Goal: Answer question/provide support

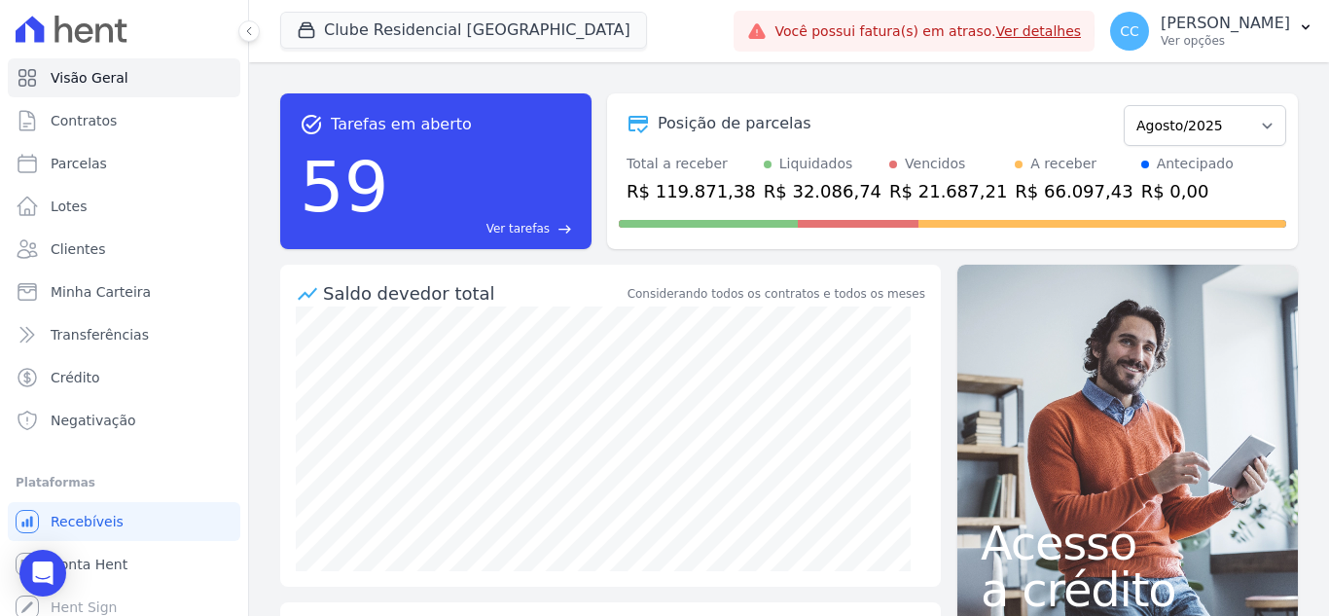
click at [370, 50] on span "Clube Residencial [GEOGRAPHIC_DATA]" at bounding box center [463, 31] width 367 height 39
click at [356, 42] on button "Clube Residencial [GEOGRAPHIC_DATA]" at bounding box center [463, 30] width 367 height 37
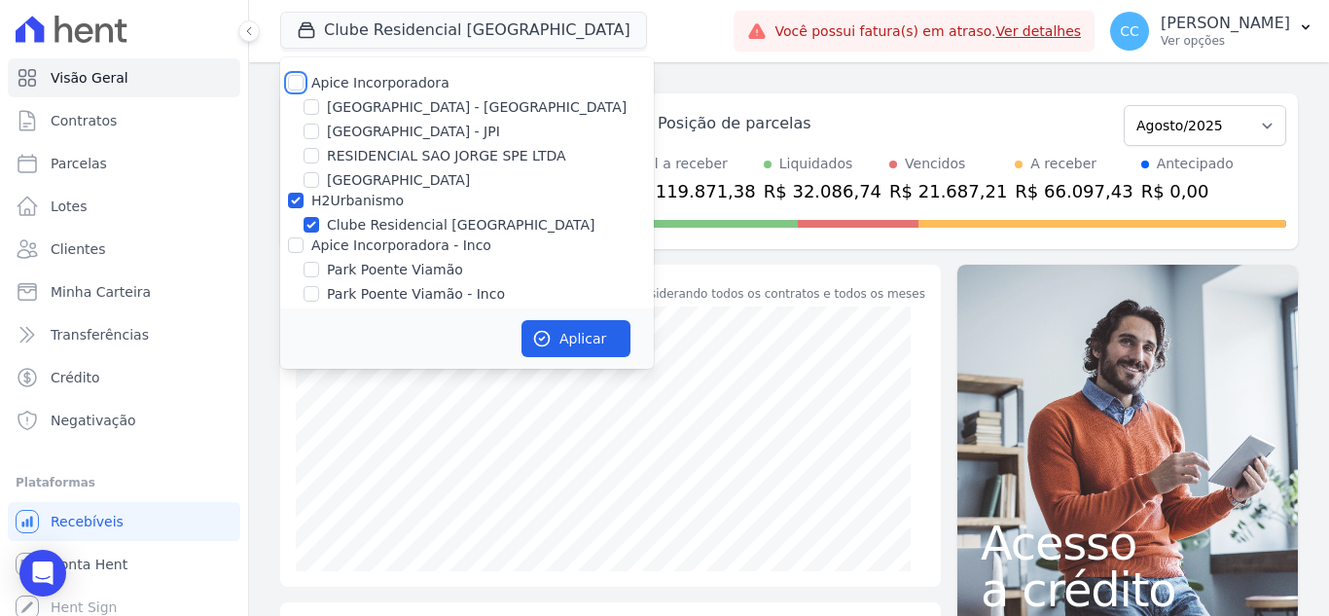
click at [301, 85] on input "Apice Incorporadora" at bounding box center [296, 83] width 16 height 16
checkbox input "true"
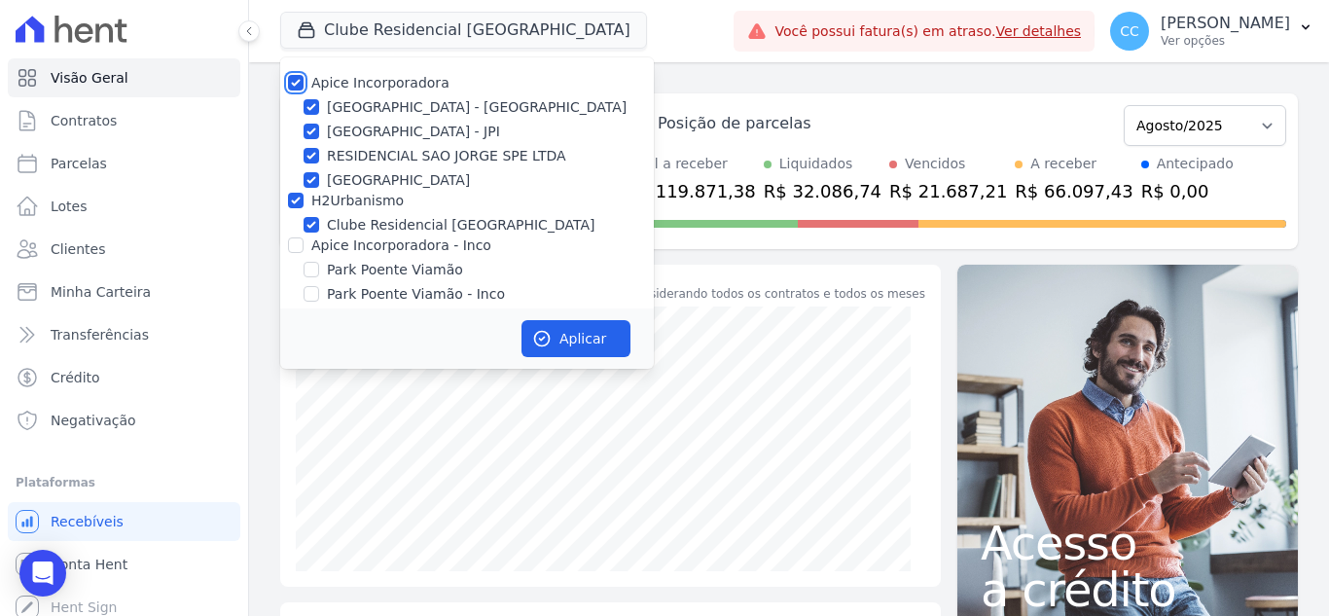
checkbox input "true"
click at [305, 242] on div "Apice Incorporadora - Inco" at bounding box center [467, 246] width 374 height 20
click at [297, 245] on input "Apice Incorporadora - Inco" at bounding box center [296, 245] width 16 height 16
checkbox input "true"
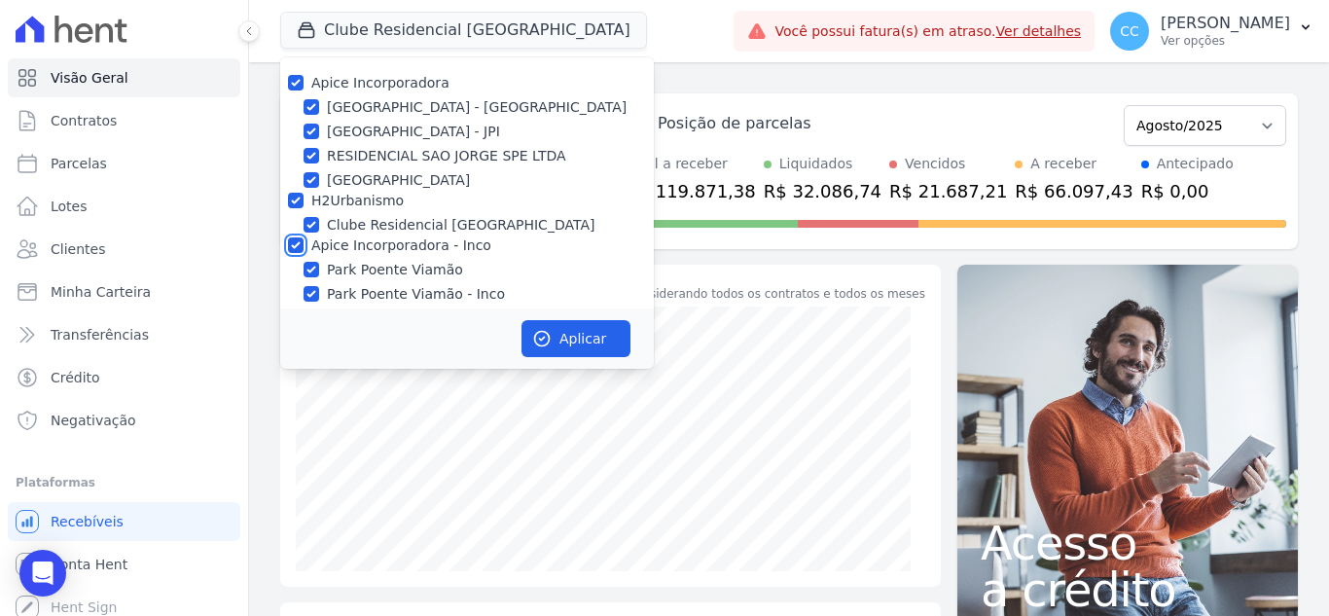
checkbox input "true"
click at [573, 336] on button "Aplicar" at bounding box center [576, 338] width 109 height 37
click at [49, 570] on icon "Open Intercom Messenger" at bounding box center [42, 573] width 22 height 25
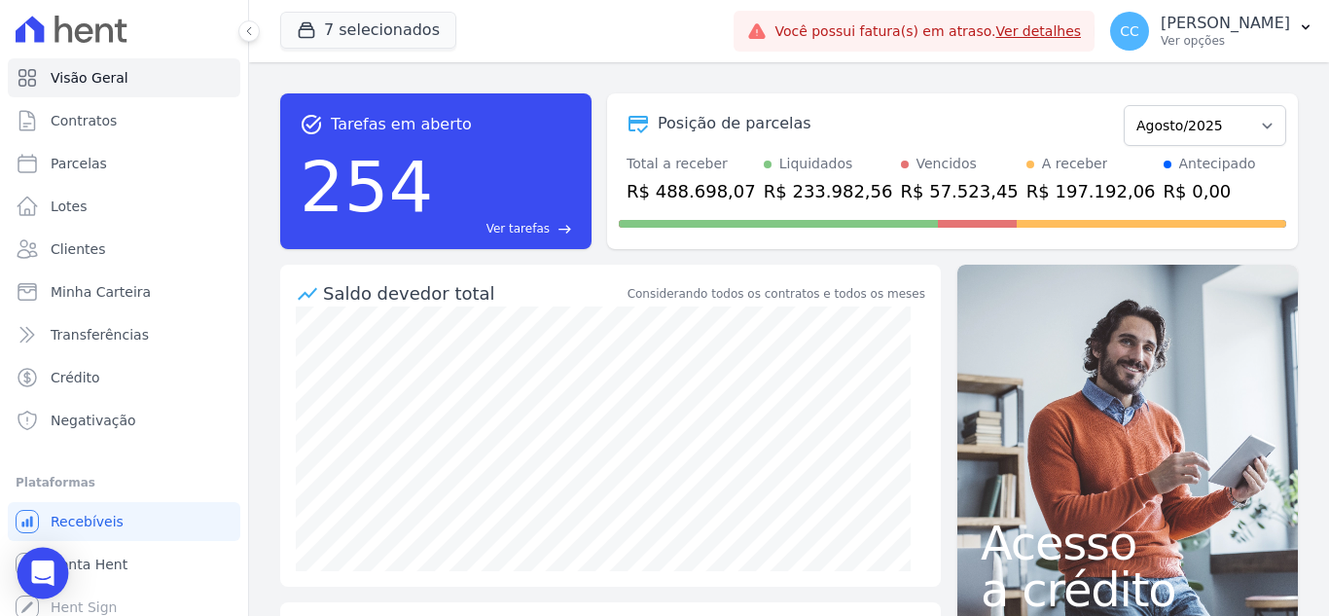
click at [33, 572] on icon "Open Intercom Messenger" at bounding box center [42, 573] width 25 height 25
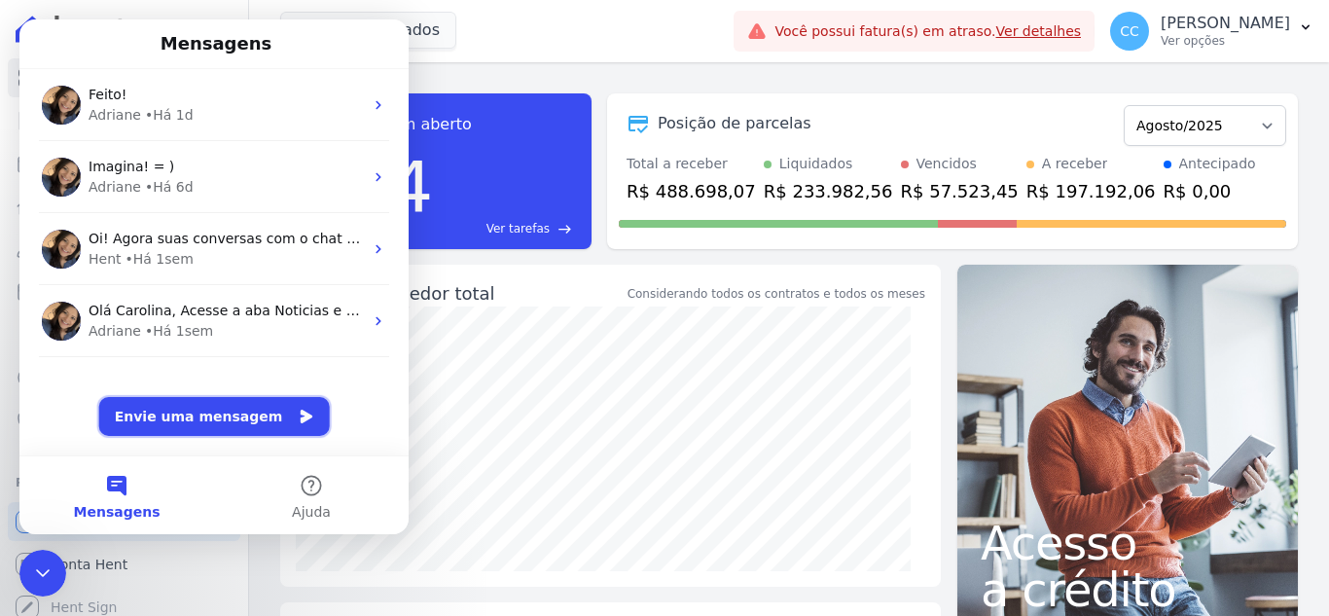
click at [236, 418] on button "Envie uma mensagem" at bounding box center [214, 416] width 231 height 39
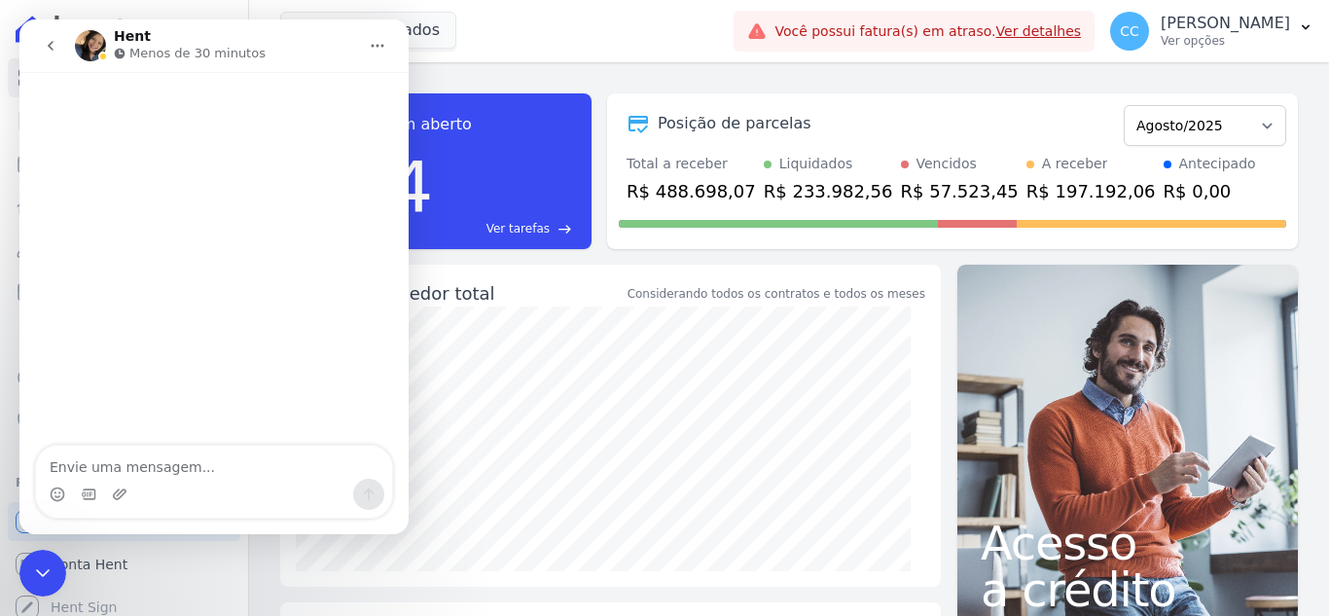
click at [209, 469] on textarea "Envie uma mensagem..." at bounding box center [214, 462] width 356 height 33
type textarea "B"
type textarea "V"
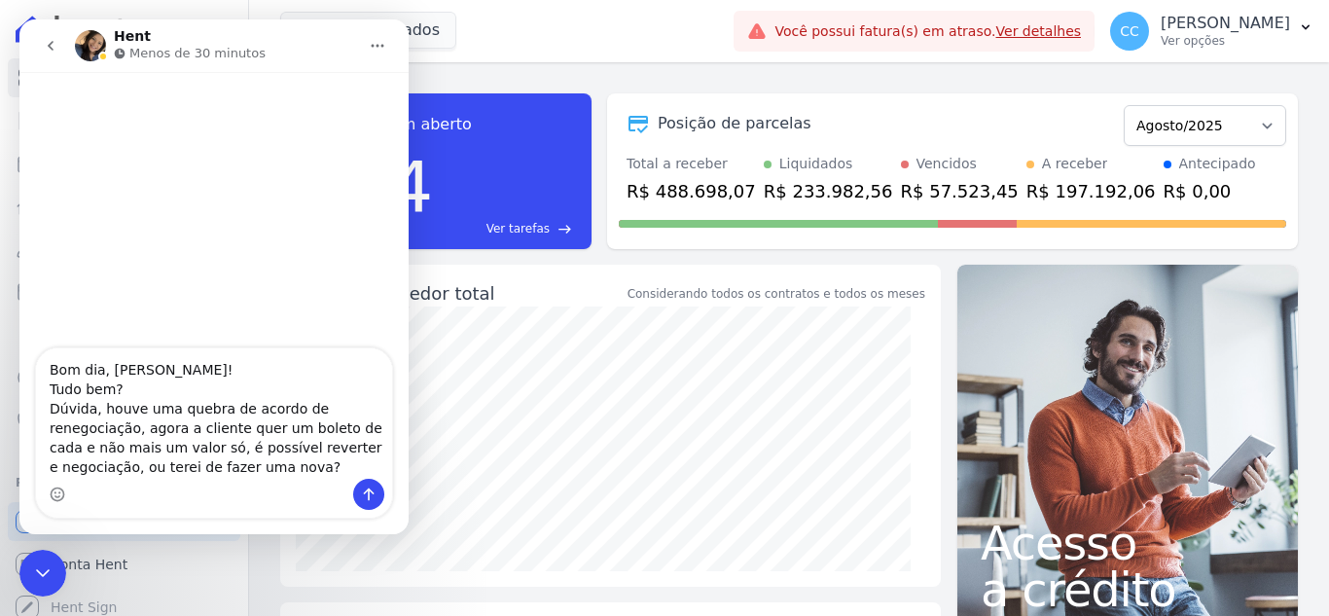
type textarea "Bom dia, Adriane! Tudo bem? Dúvida, houve uma quebra de acordo de renegociação,…"
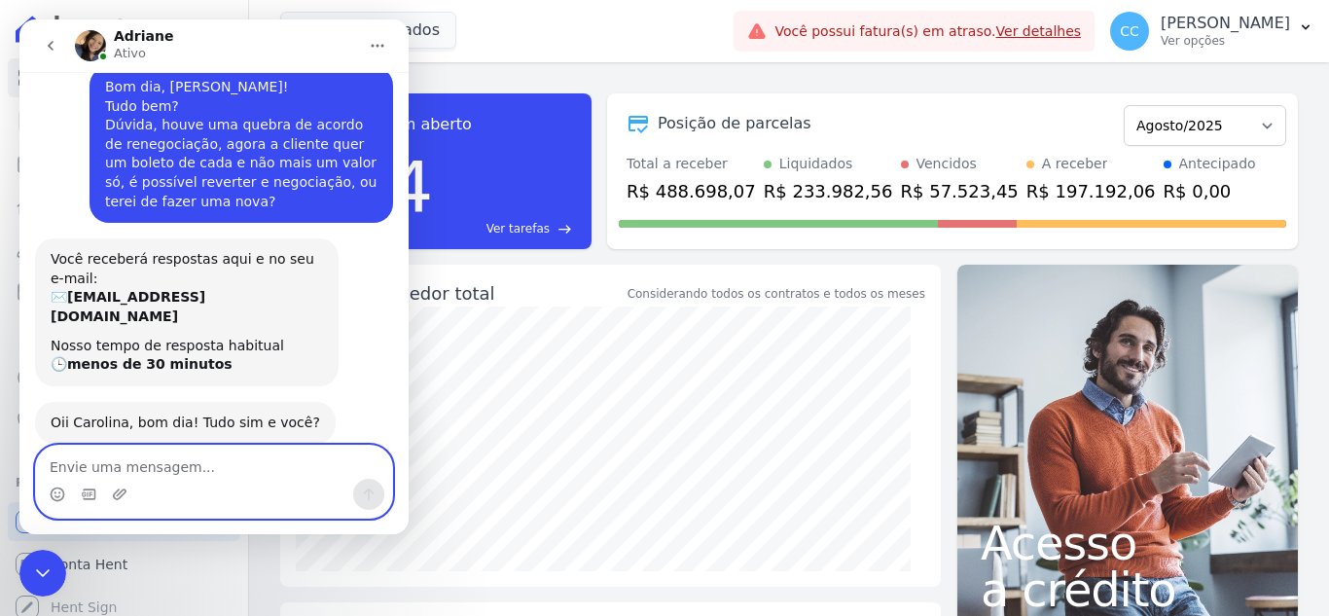
scroll to position [50, 0]
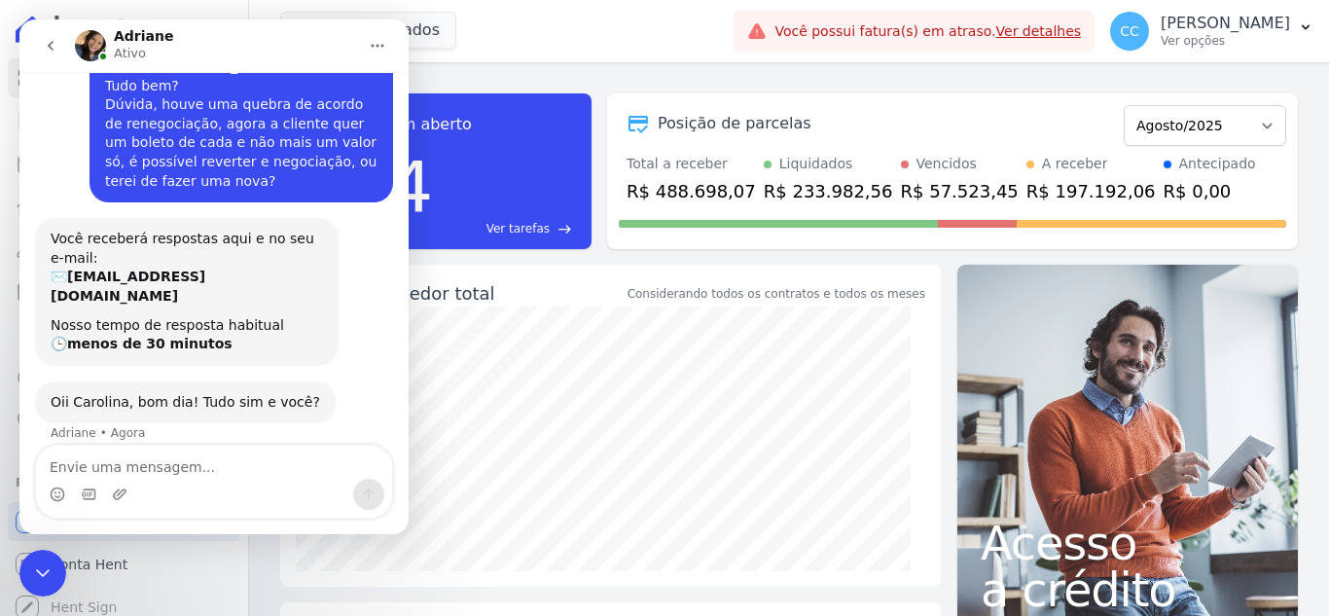
click at [34, 568] on icon "Encerramento do Messenger da Intercom" at bounding box center [42, 573] width 23 height 23
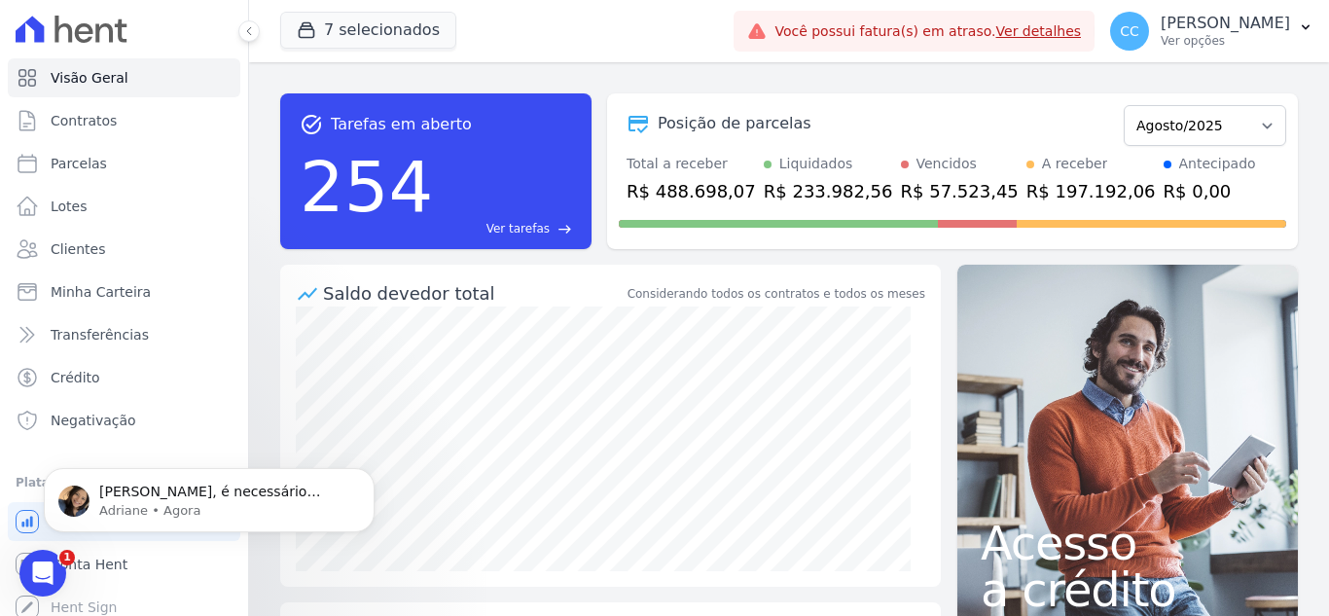
scroll to position [113, 0]
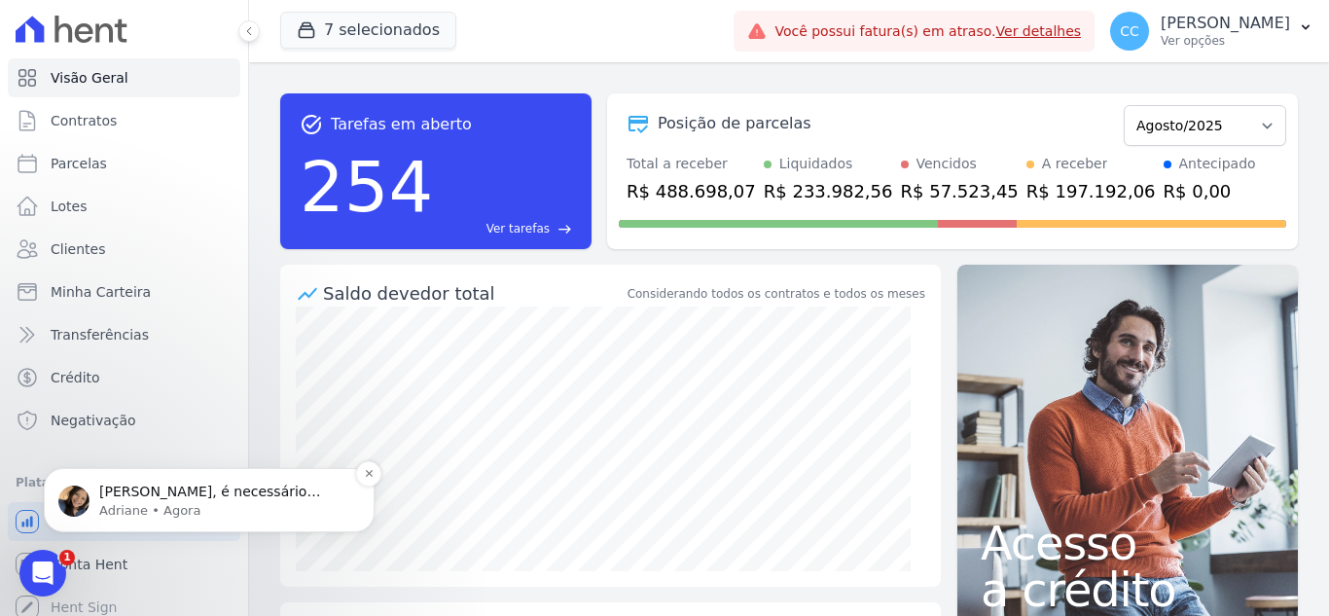
click at [216, 507] on p "Adriane • Agora" at bounding box center [224, 511] width 251 height 18
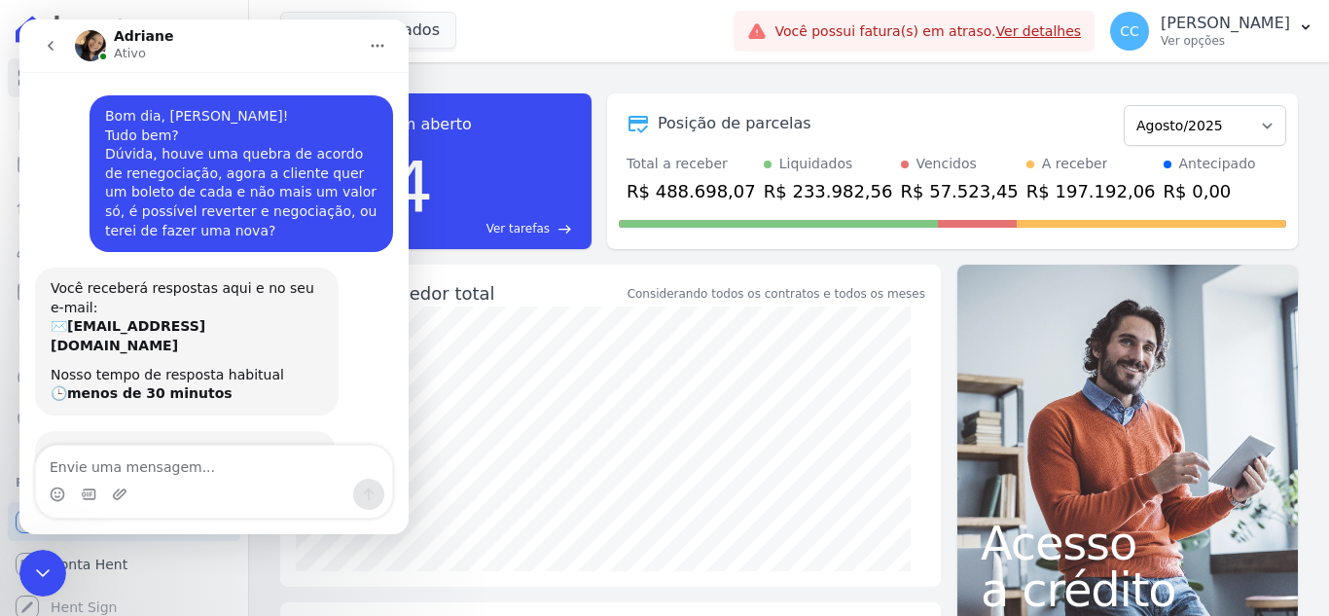
scroll to position [3, 0]
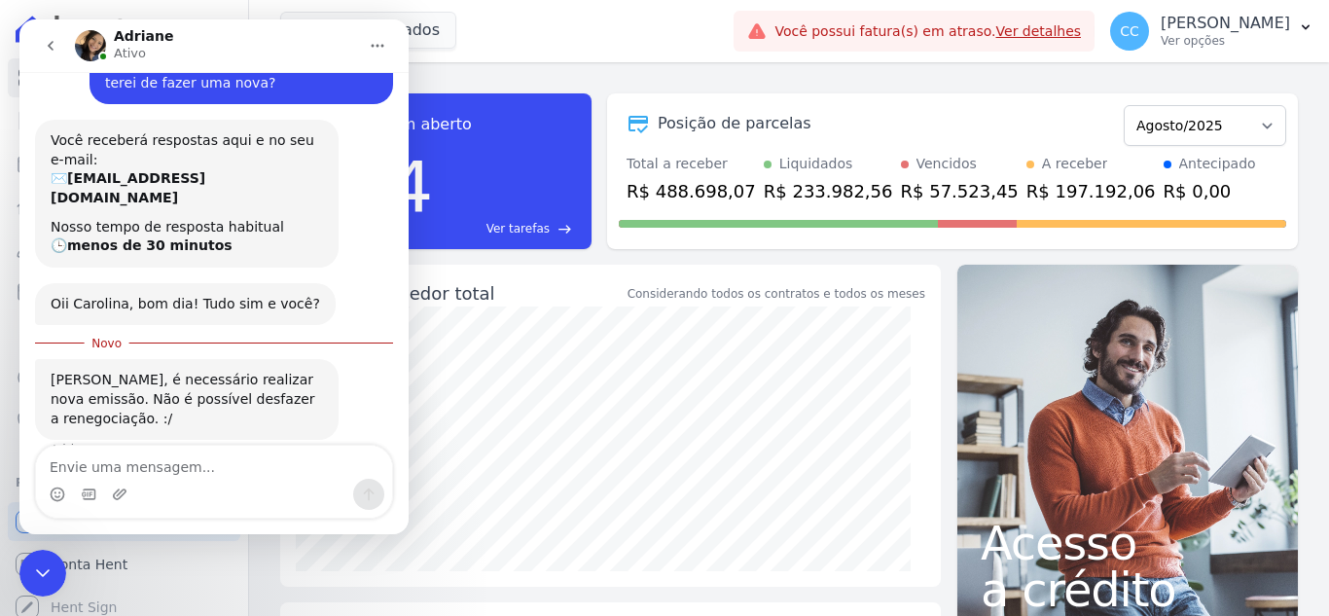
click at [241, 471] on textarea "Envie uma mensagem..." at bounding box center [214, 462] width 356 height 33
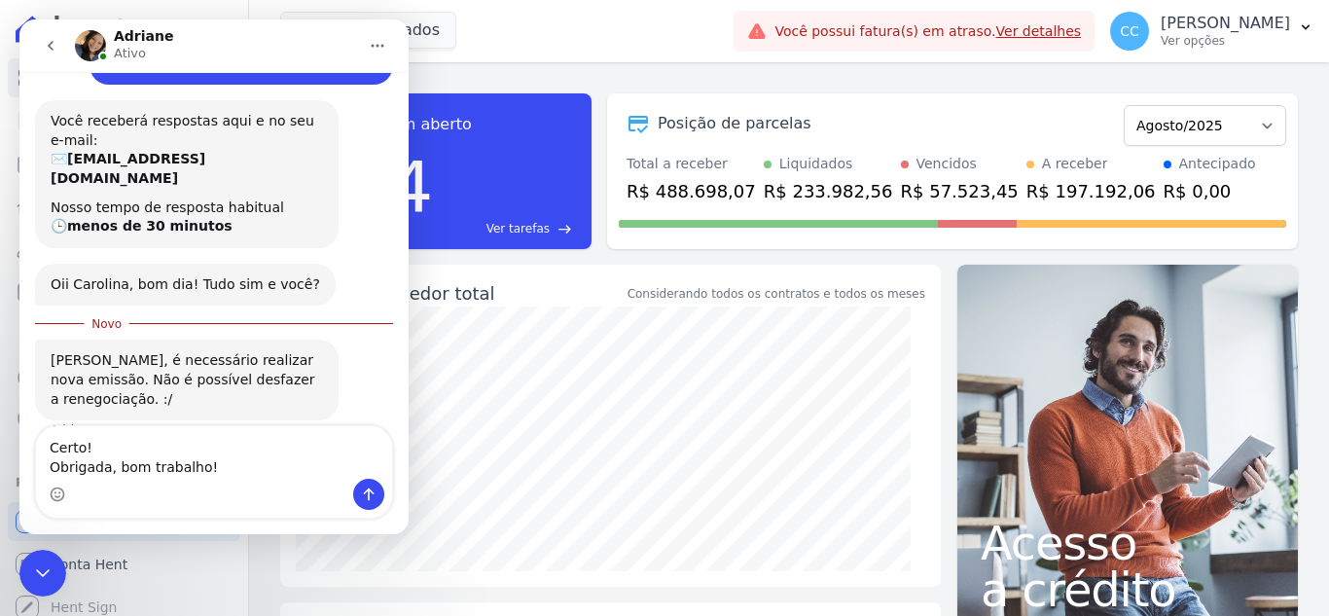
type textarea "Certo! Obrigada, bom trabalho!"
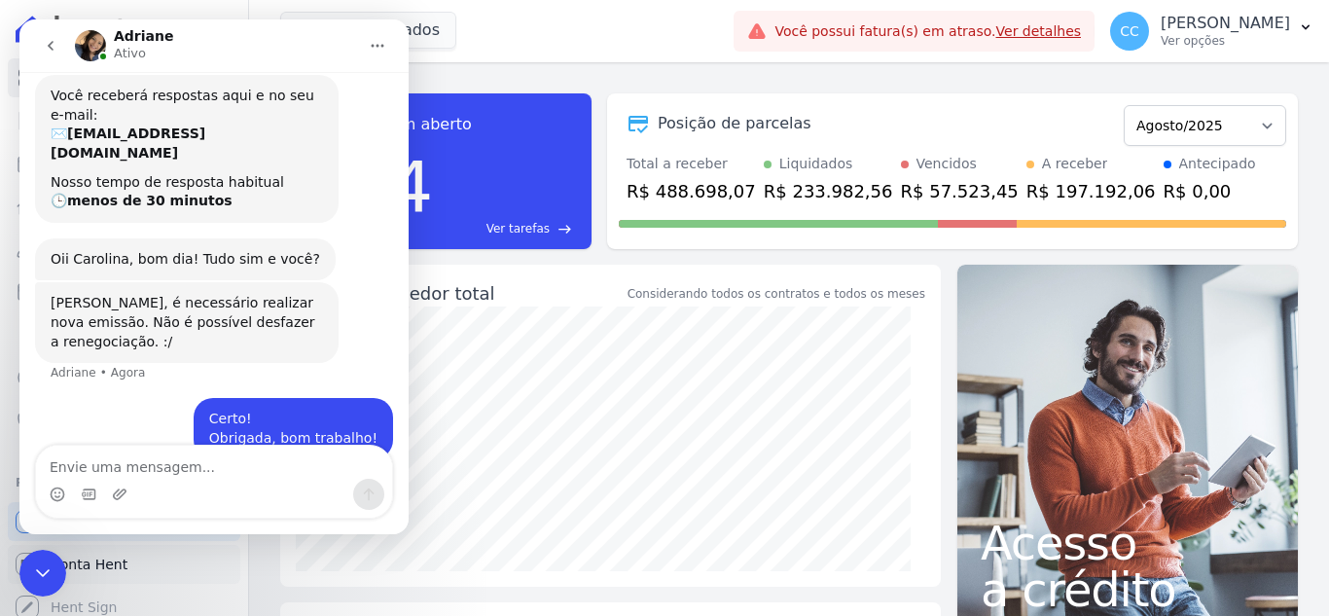
click at [15, 576] on link "Conta Hent" at bounding box center [124, 564] width 233 height 39
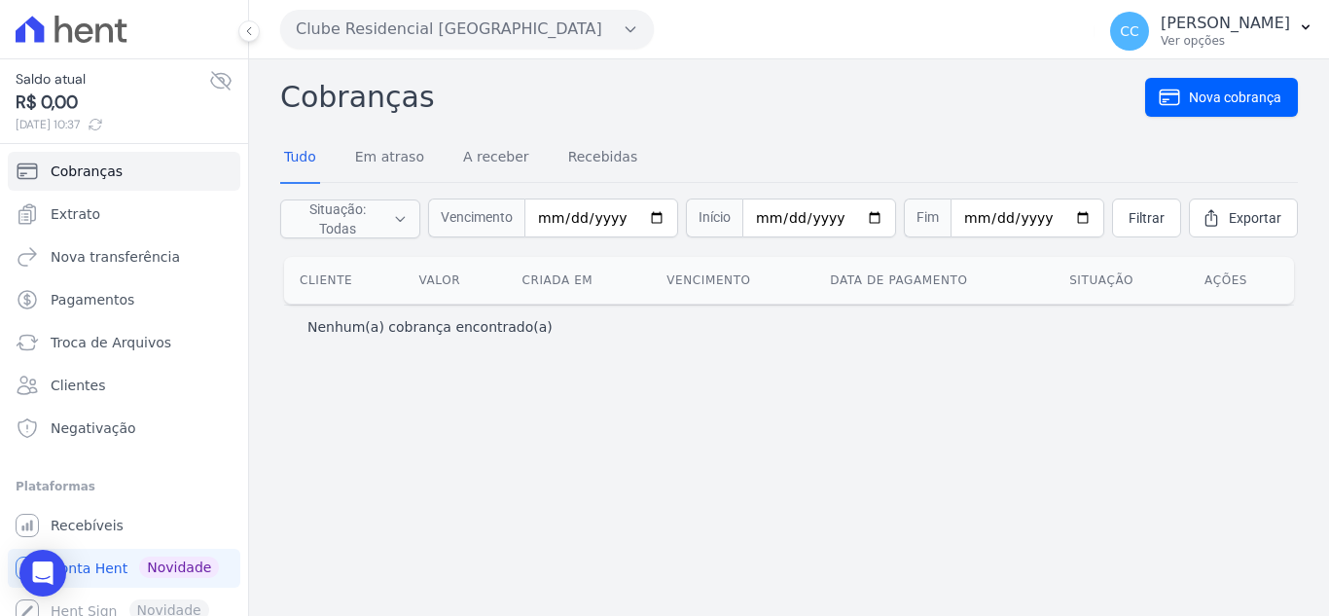
click at [112, 36] on icon at bounding box center [104, 32] width 18 height 18
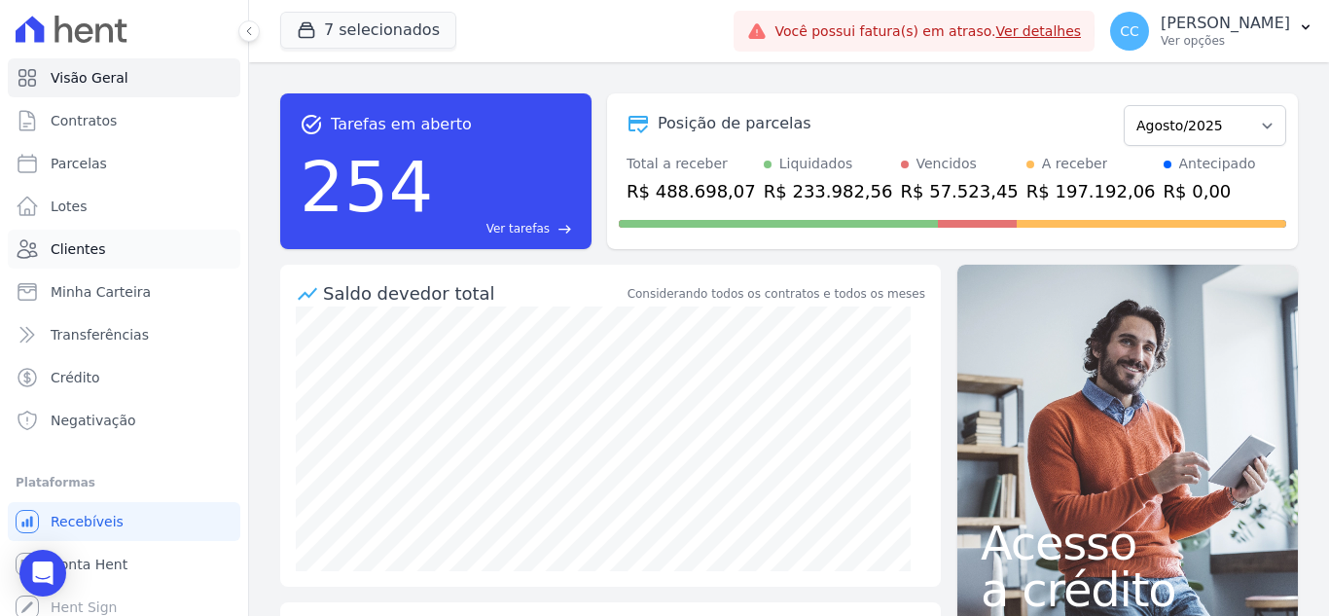
click at [93, 241] on span "Clientes" at bounding box center [78, 248] width 55 height 19
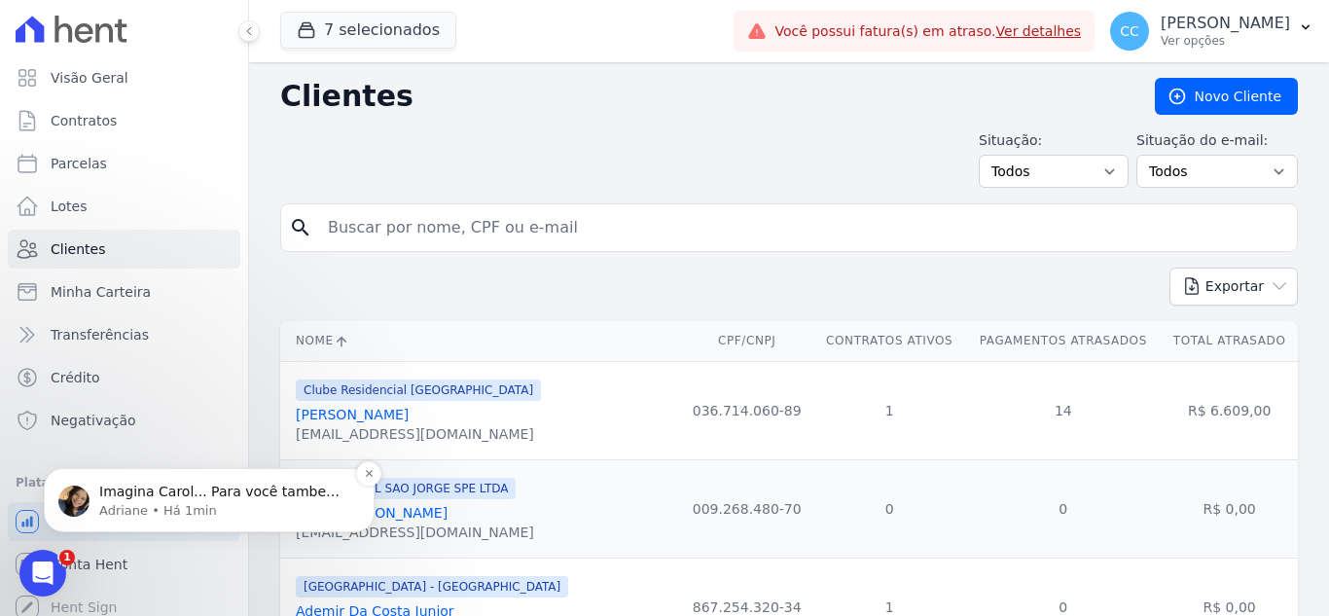
click at [238, 488] on p "Imagina Carol... Para você tambem. 🌻" at bounding box center [224, 492] width 251 height 19
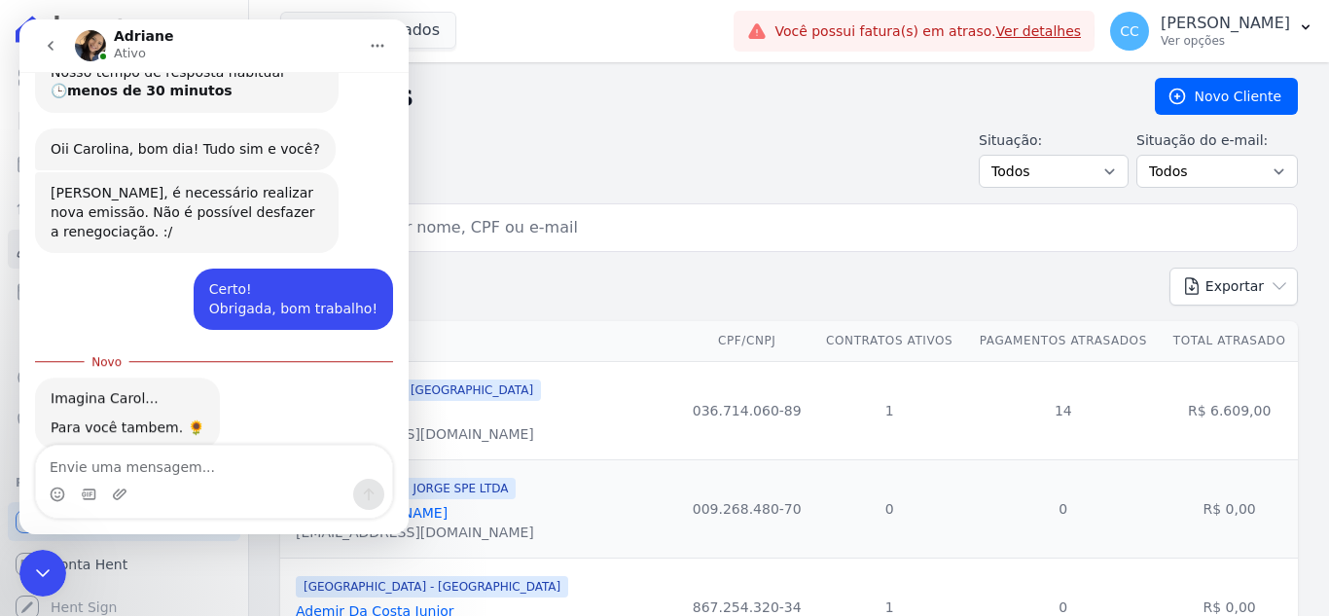
scroll to position [309, 0]
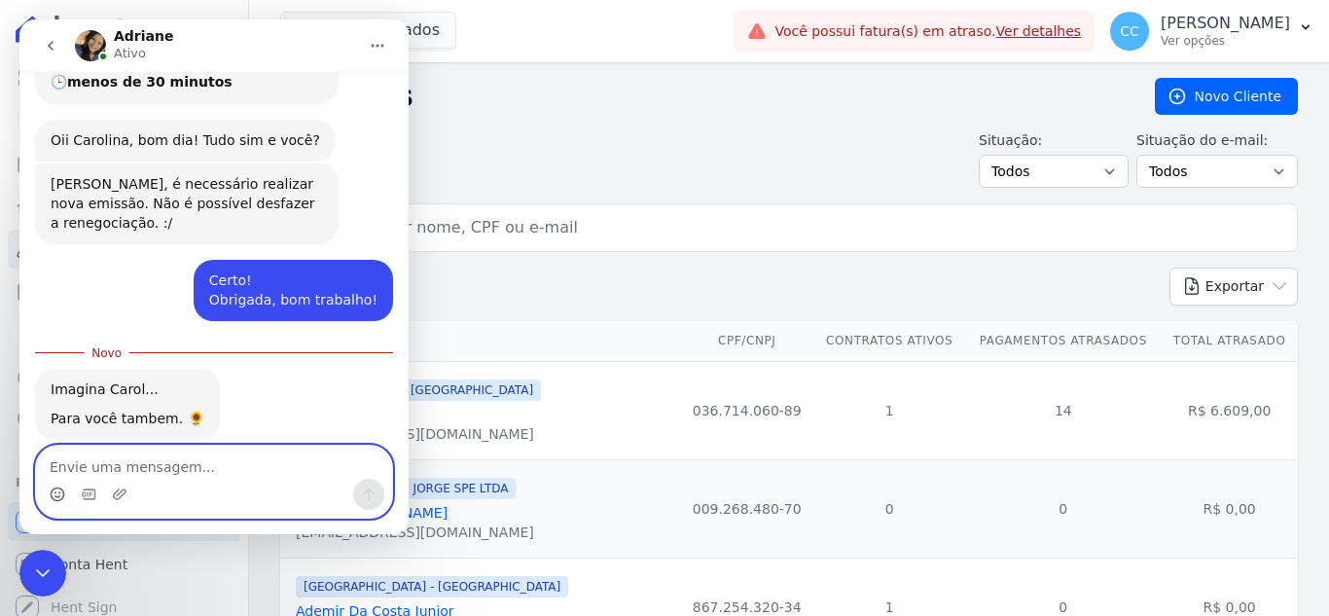
click at [59, 494] on icon "Selecionador de Emoji" at bounding box center [58, 495] width 16 height 16
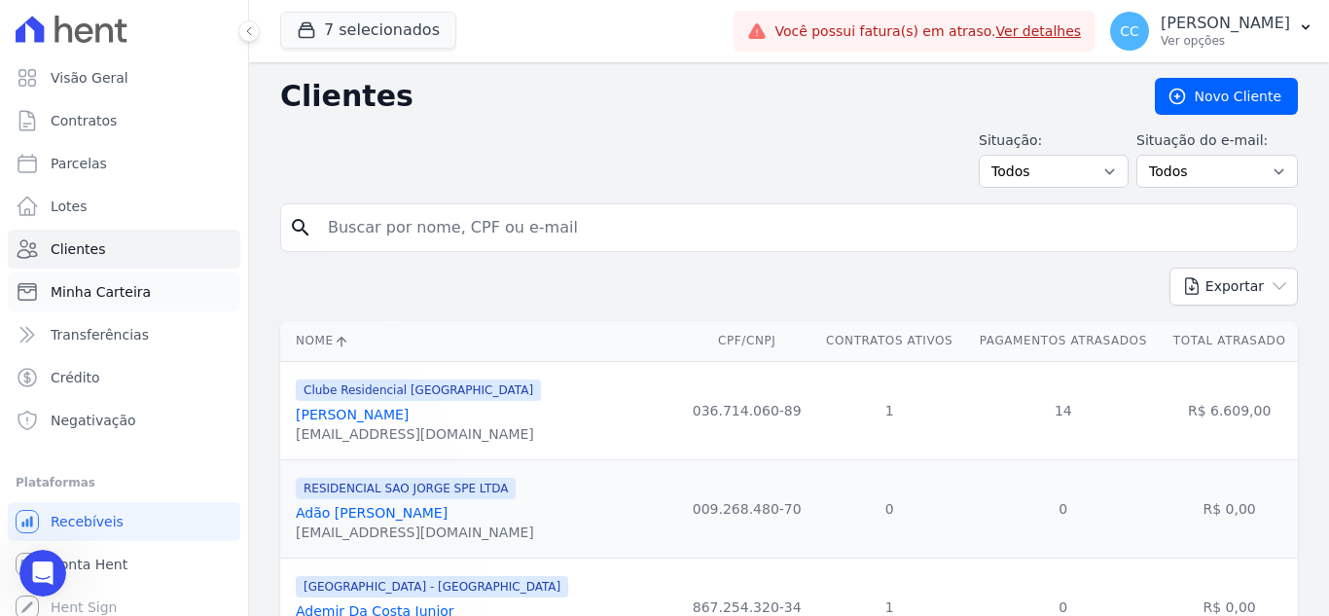
scroll to position [420, 0]
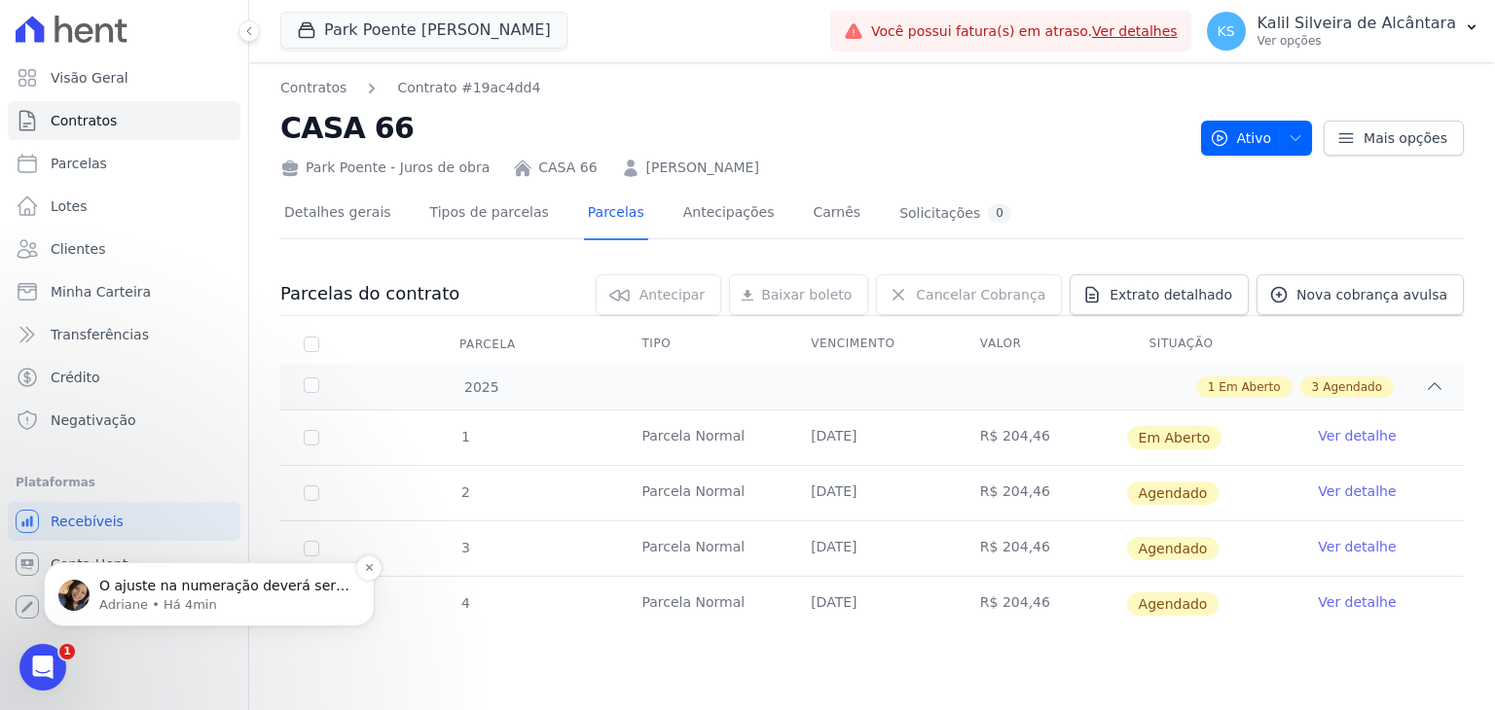
click at [238, 600] on p "Adriane • Há 4min" at bounding box center [224, 606] width 251 height 18
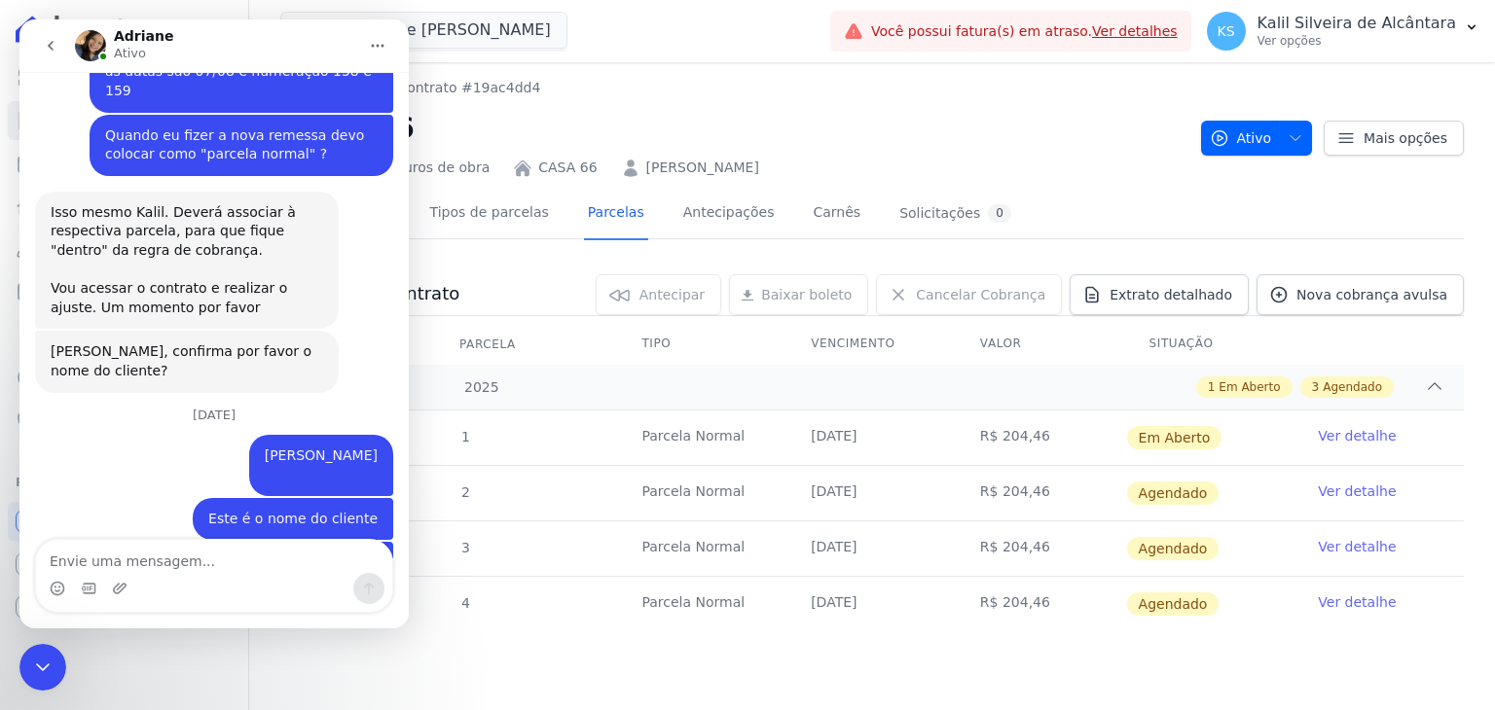
scroll to position [2143, 0]
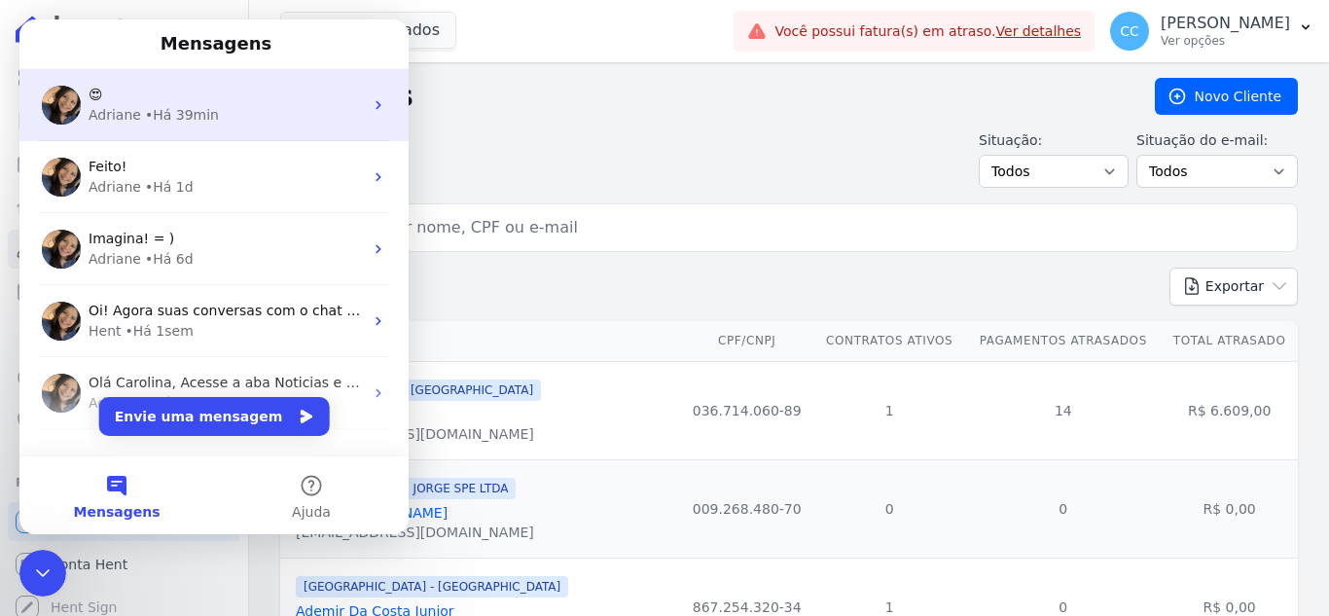
click at [175, 107] on div "• Há 39min" at bounding box center [182, 115] width 74 height 20
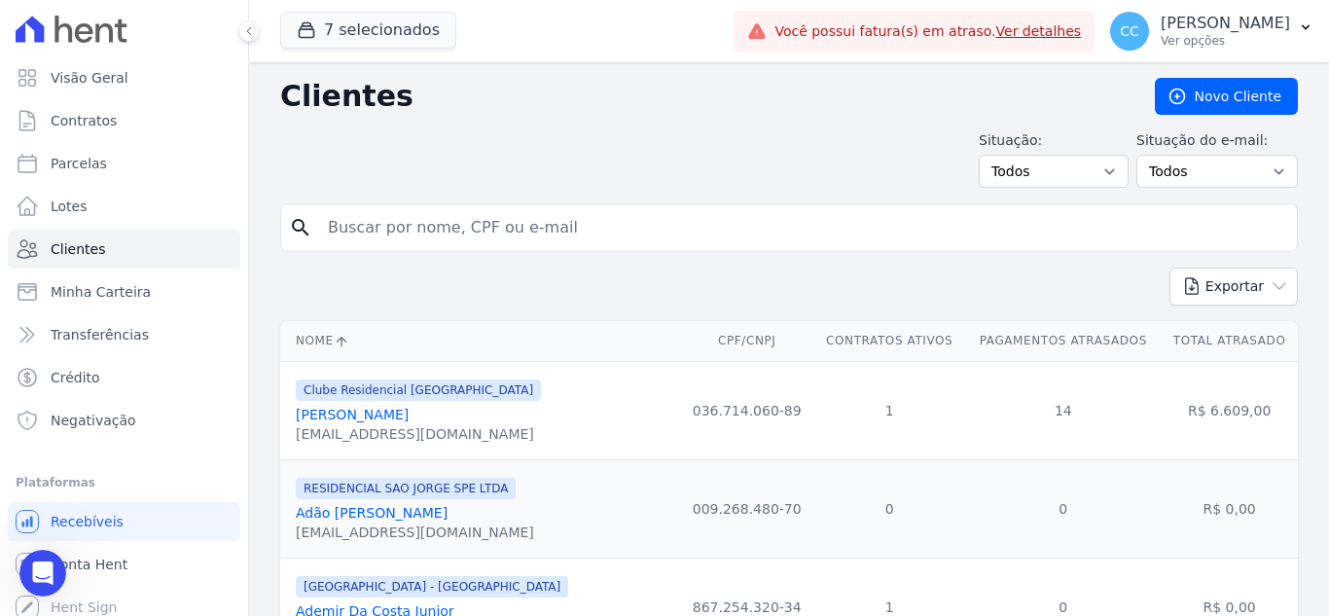
scroll to position [420, 0]
click at [553, 187] on div "Situação: Todos Adimplentes Inadimplentes Situação do e-mail: Todos Confirmado …" at bounding box center [789, 158] width 1018 height 57
click at [531, 227] on input "search" at bounding box center [802, 227] width 973 height 39
type input "[PERSON_NAME]"
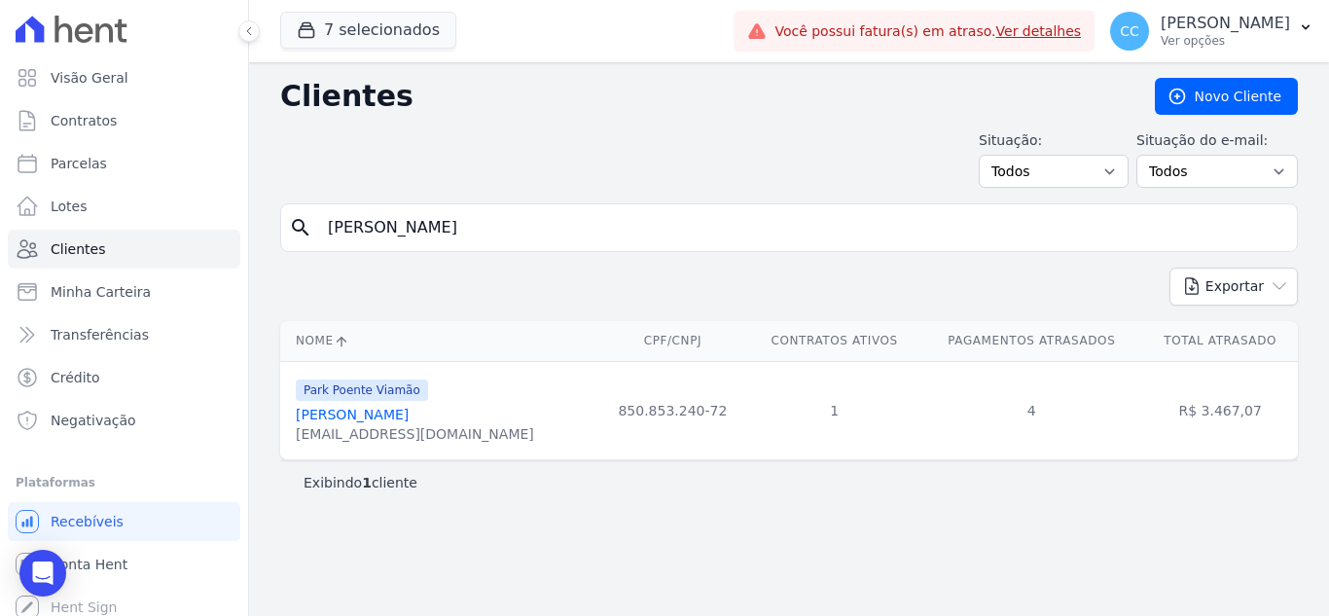
click at [409, 418] on link "[PERSON_NAME]" at bounding box center [352, 415] width 113 height 16
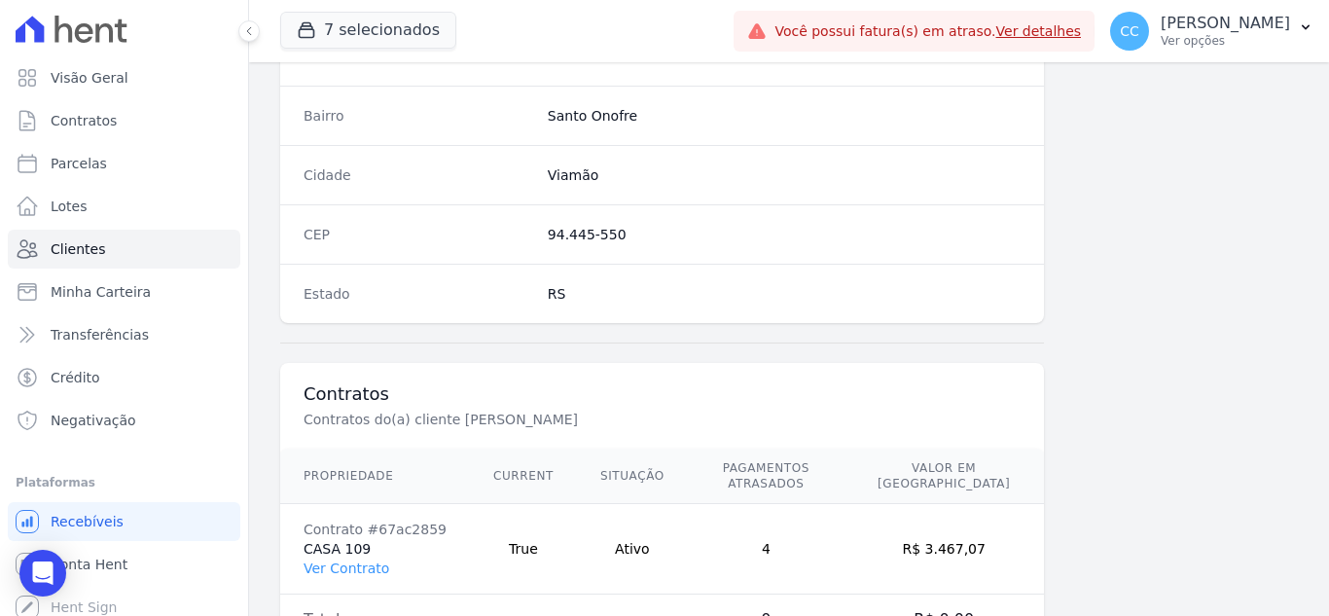
scroll to position [816, 0]
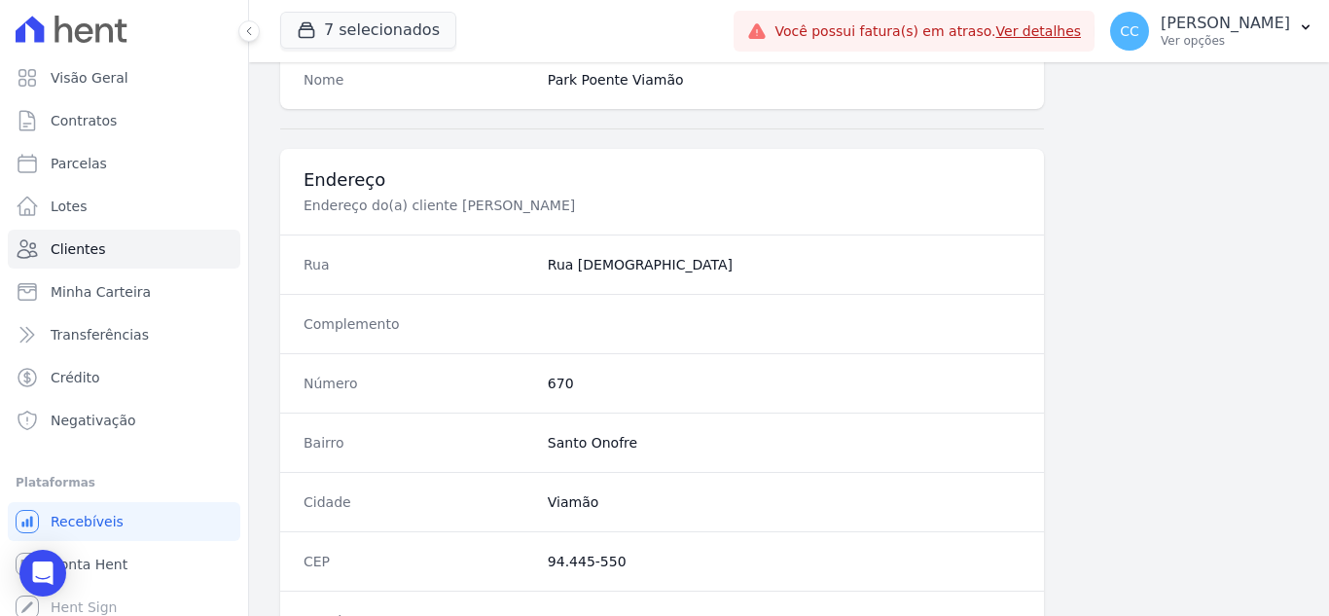
drag, startPoint x: 866, startPoint y: 314, endPoint x: 898, endPoint y: 284, distance: 44.1
click at [866, 314] on dd at bounding box center [784, 323] width 473 height 19
click at [88, 249] on span "Clientes" at bounding box center [78, 248] width 55 height 19
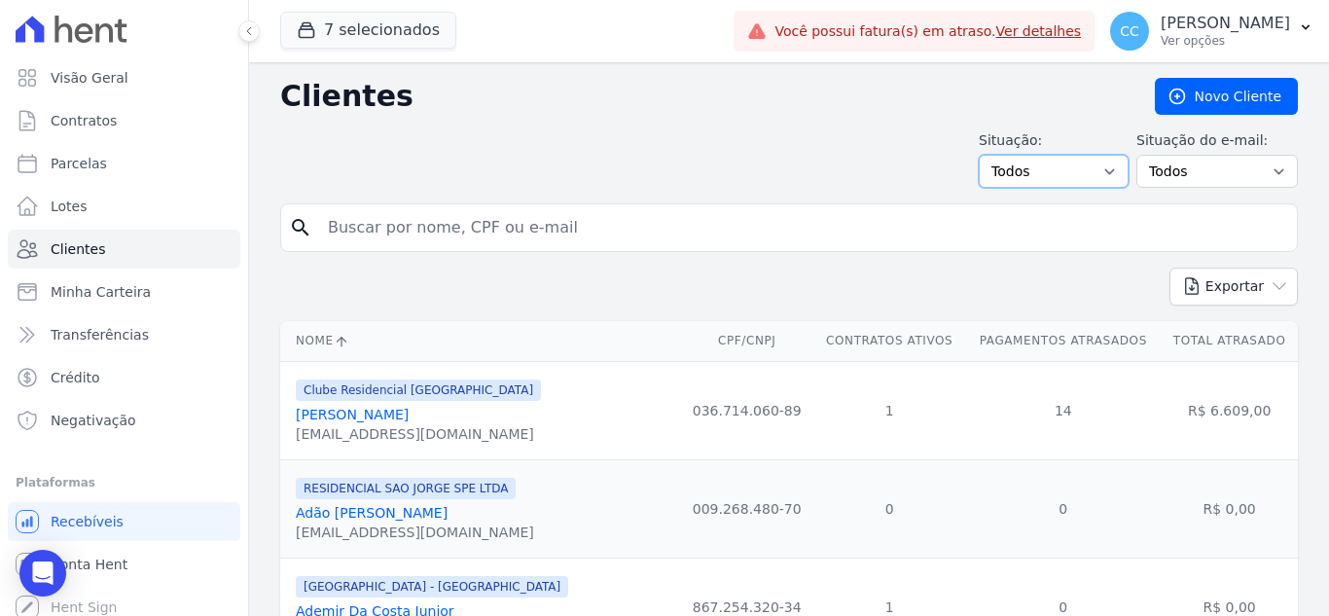
click at [1041, 182] on select "Todos Adimplentes Inadimplentes" at bounding box center [1054, 171] width 150 height 33
select select "overdue"
click at [987, 155] on select "Todos Adimplentes Inadimplentes" at bounding box center [1054, 171] width 150 height 33
